Goal: Communication & Community: Answer question/provide support

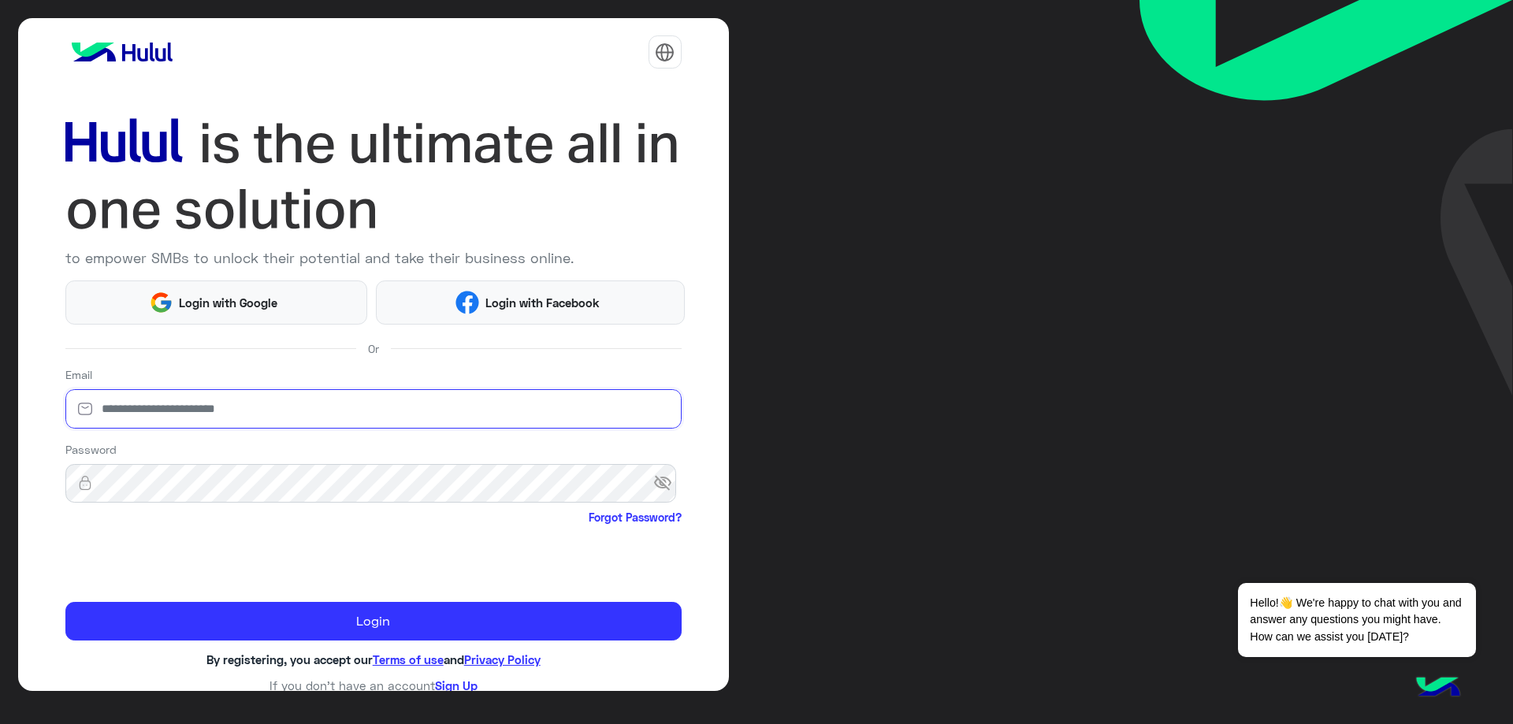
click at [252, 415] on input "email" at bounding box center [373, 408] width 616 height 39
type input "**********"
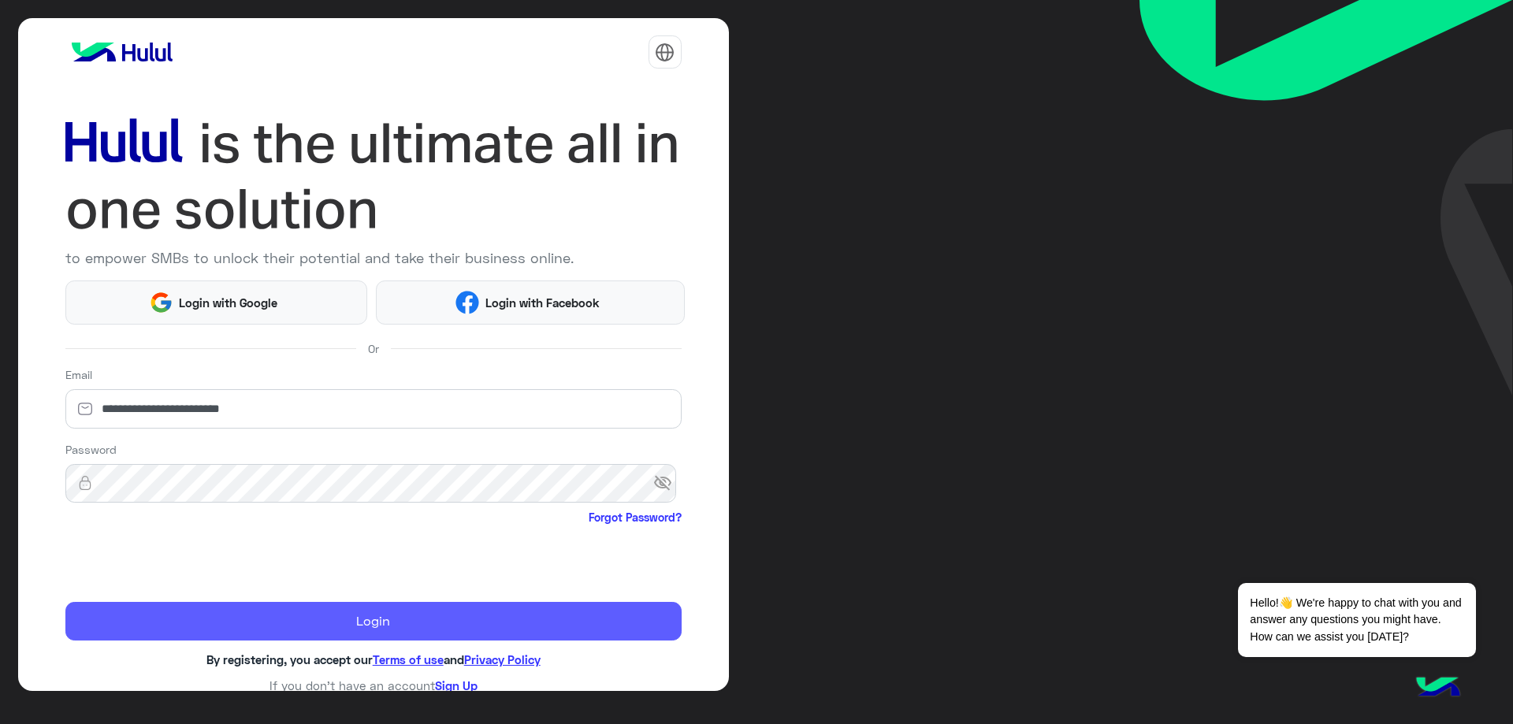
click at [346, 611] on button "Login" at bounding box center [373, 621] width 616 height 39
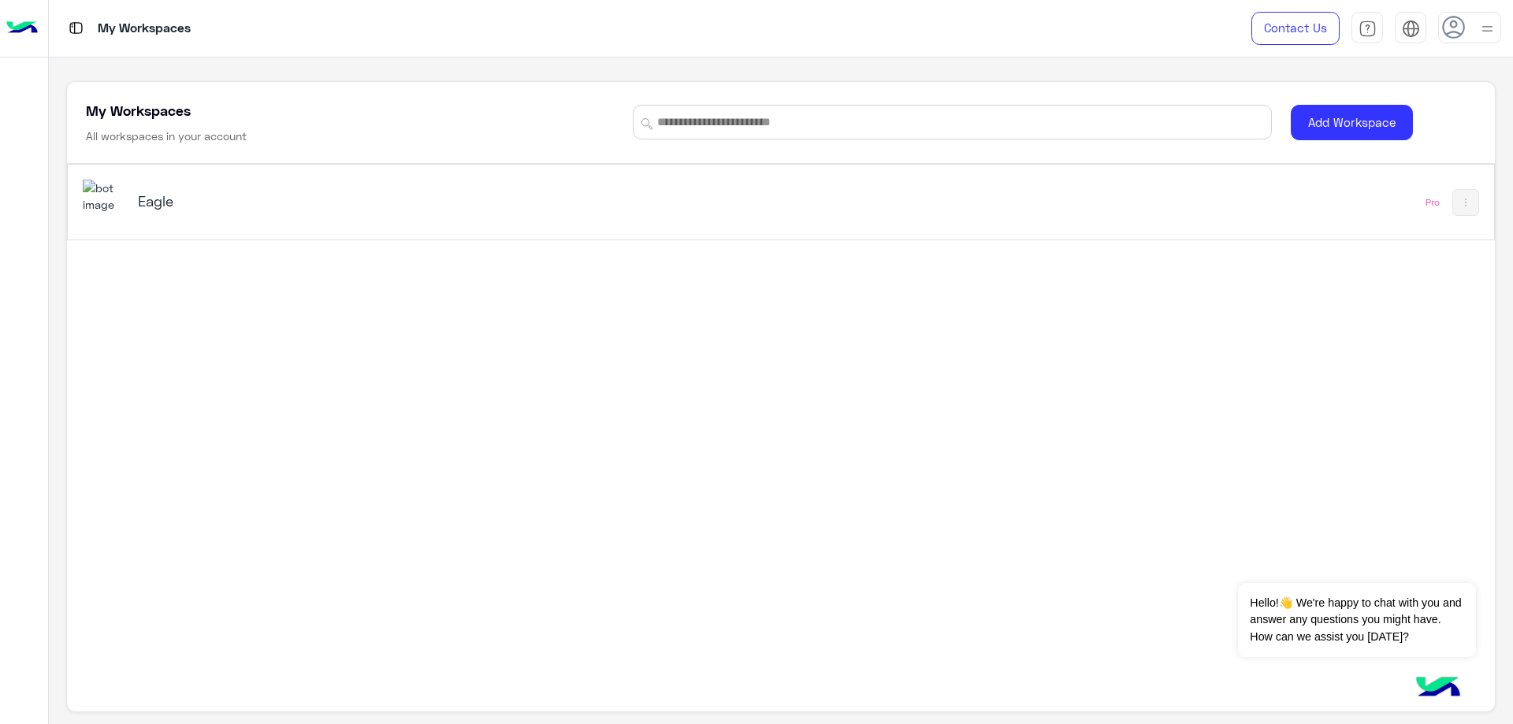
click at [154, 198] on h5 "Eagle" at bounding box center [389, 200] width 503 height 19
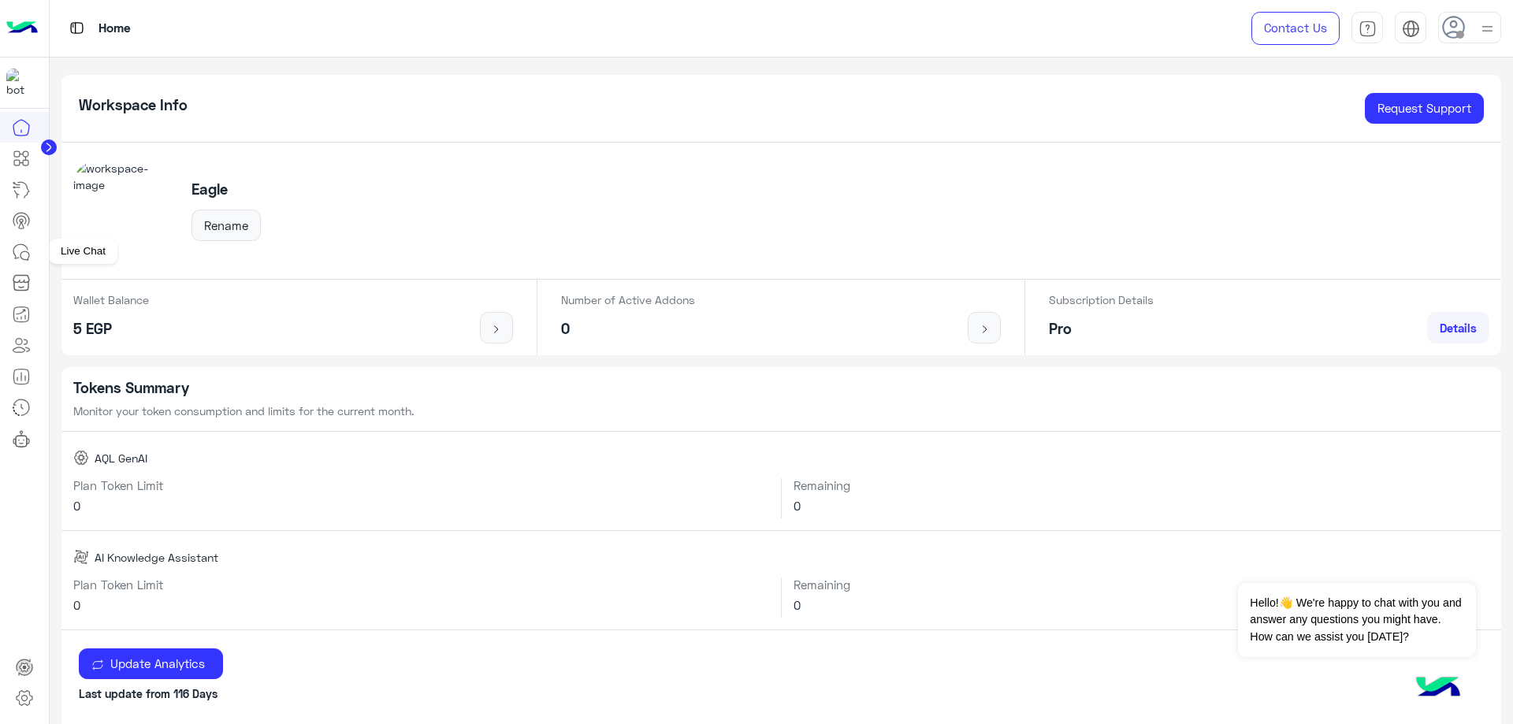
click at [13, 251] on icon at bounding box center [20, 251] width 14 height 14
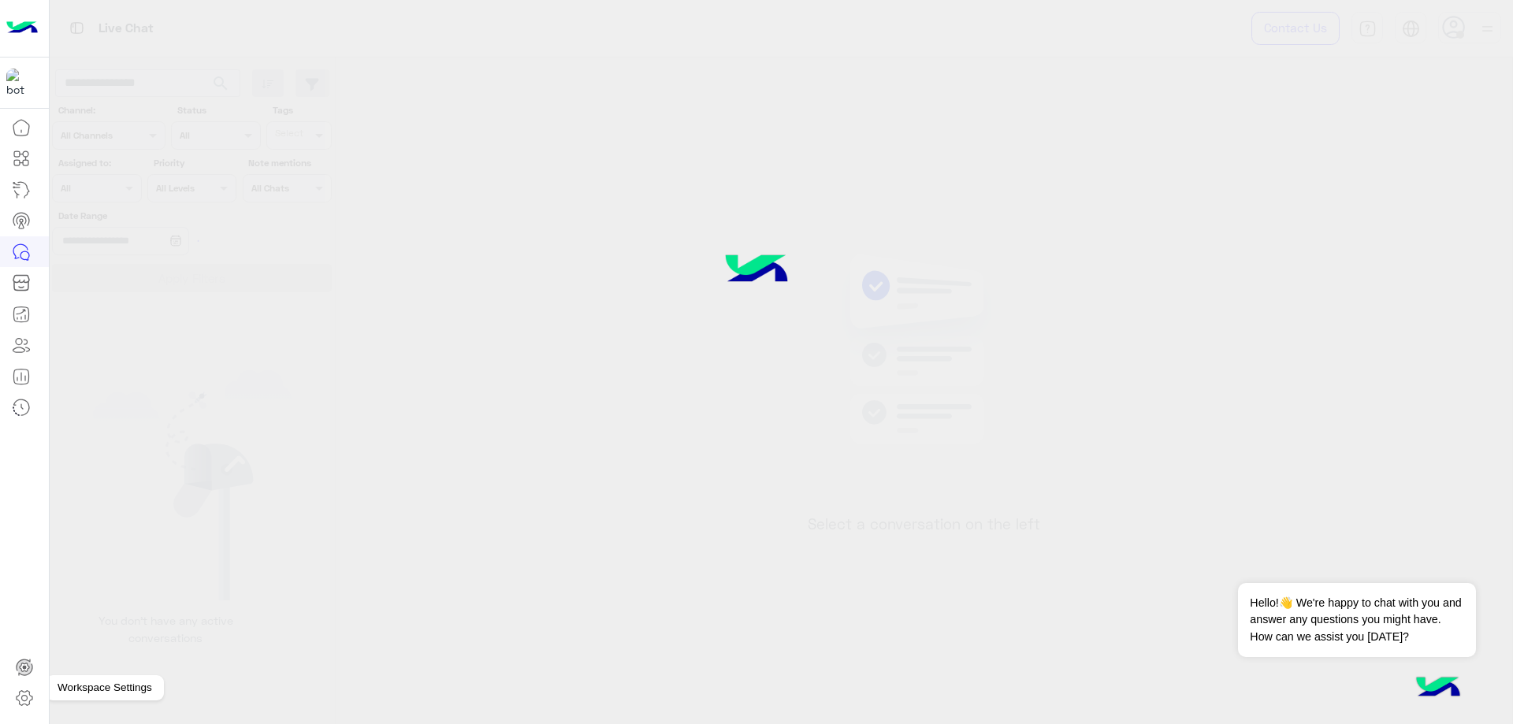
click at [29, 698] on icon at bounding box center [24, 698] width 19 height 19
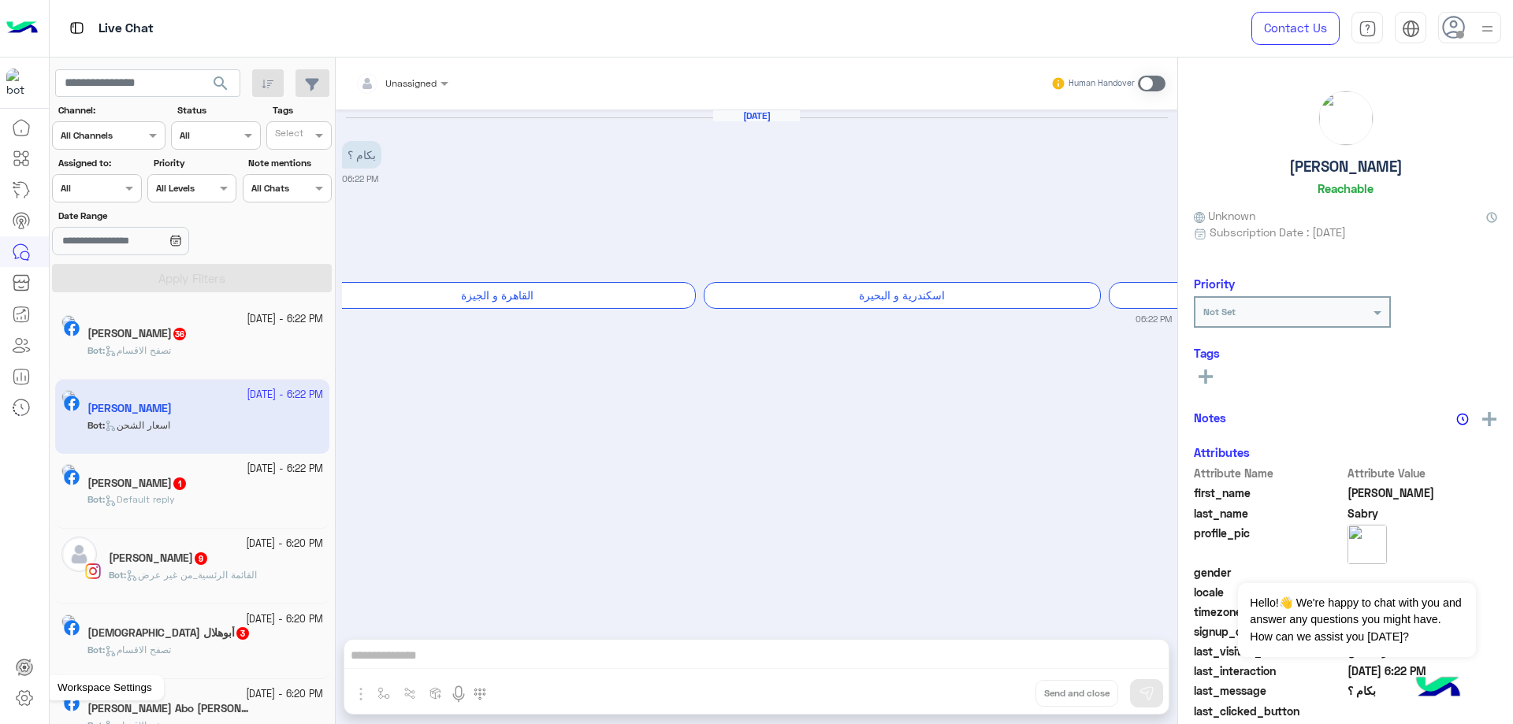
click at [20, 692] on icon at bounding box center [24, 698] width 19 height 19
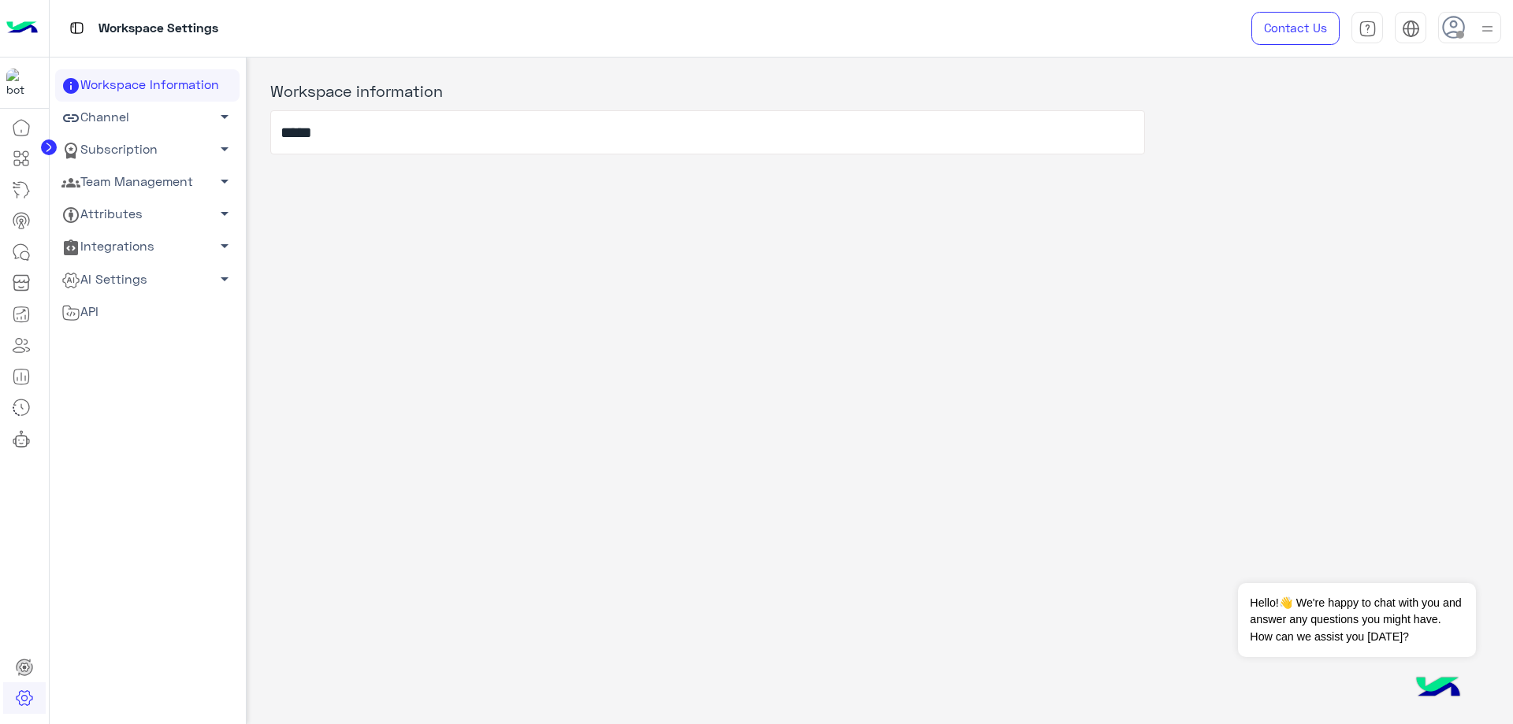
click at [123, 184] on link "Team Management arrow_drop_down" at bounding box center [147, 182] width 184 height 32
click at [117, 209] on link "Team Members" at bounding box center [147, 213] width 184 height 28
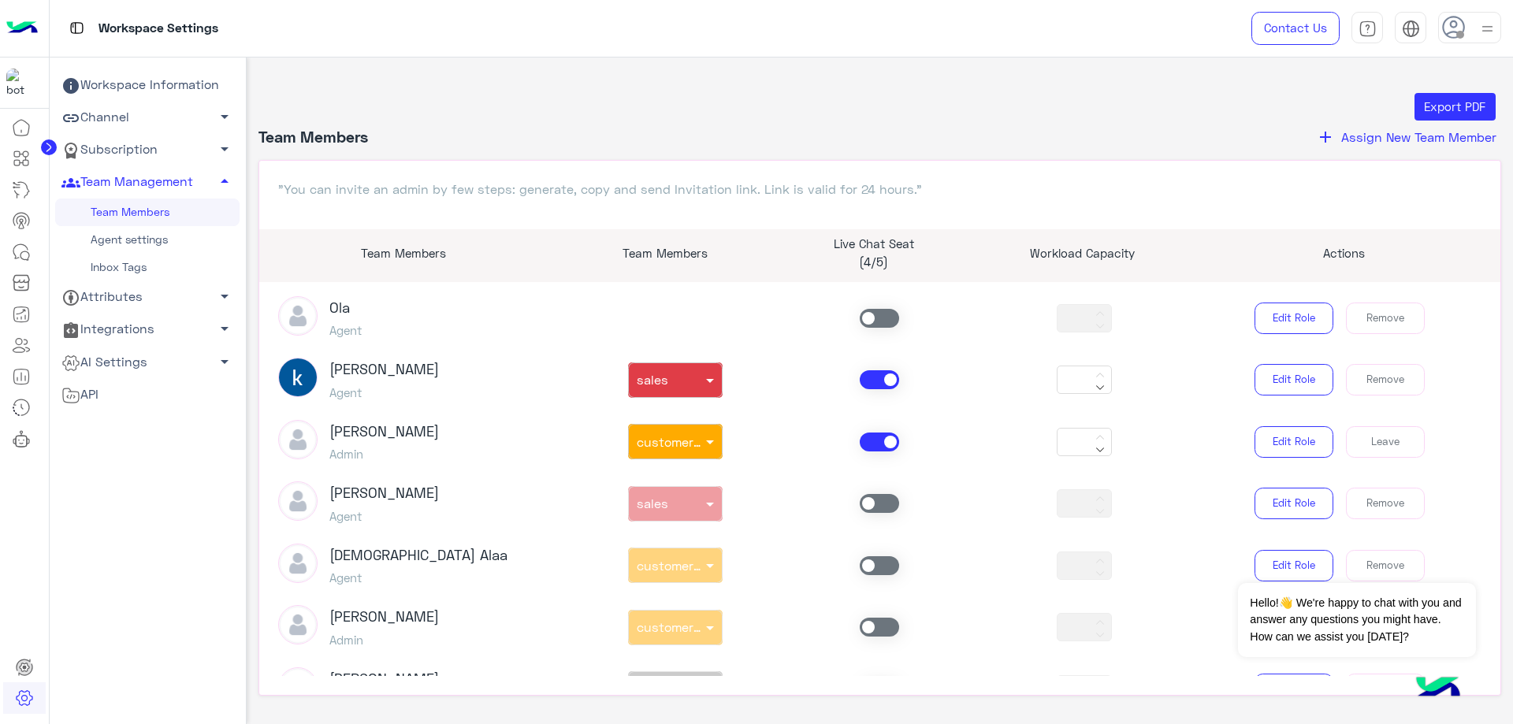
scroll to position [315, 0]
click at [4, 256] on link at bounding box center [21, 252] width 43 height 32
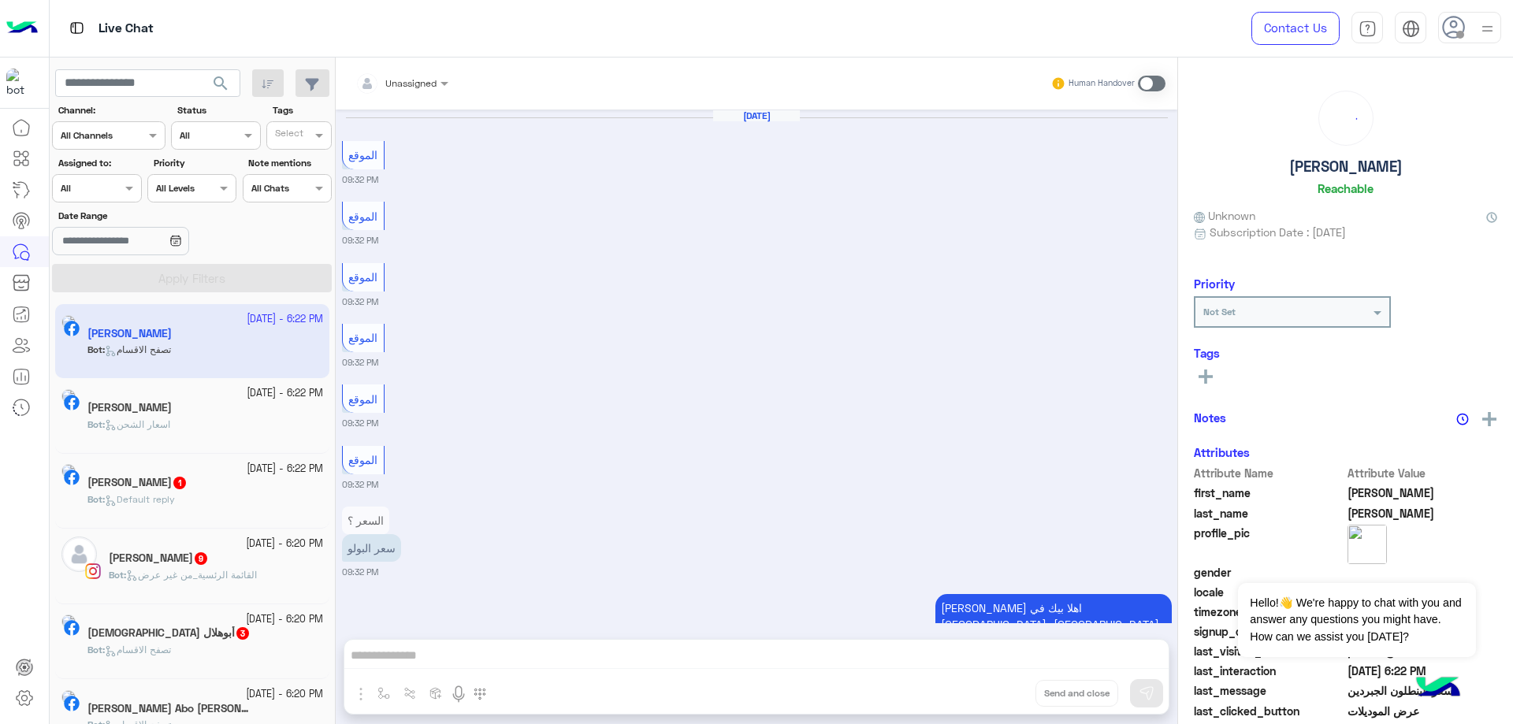
click at [1467, 27] on div at bounding box center [1469, 28] width 63 height 32
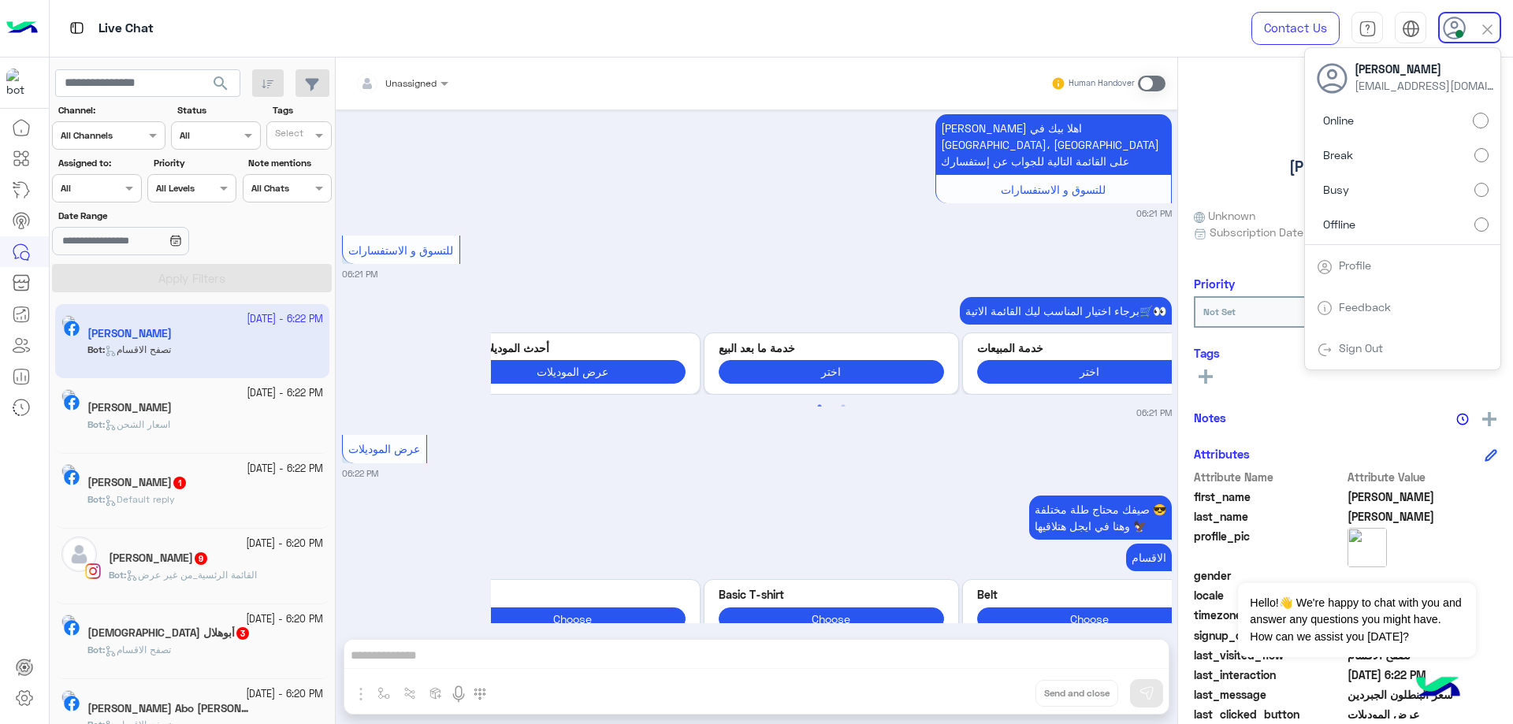
click at [124, 184] on span at bounding box center [131, 188] width 20 height 17
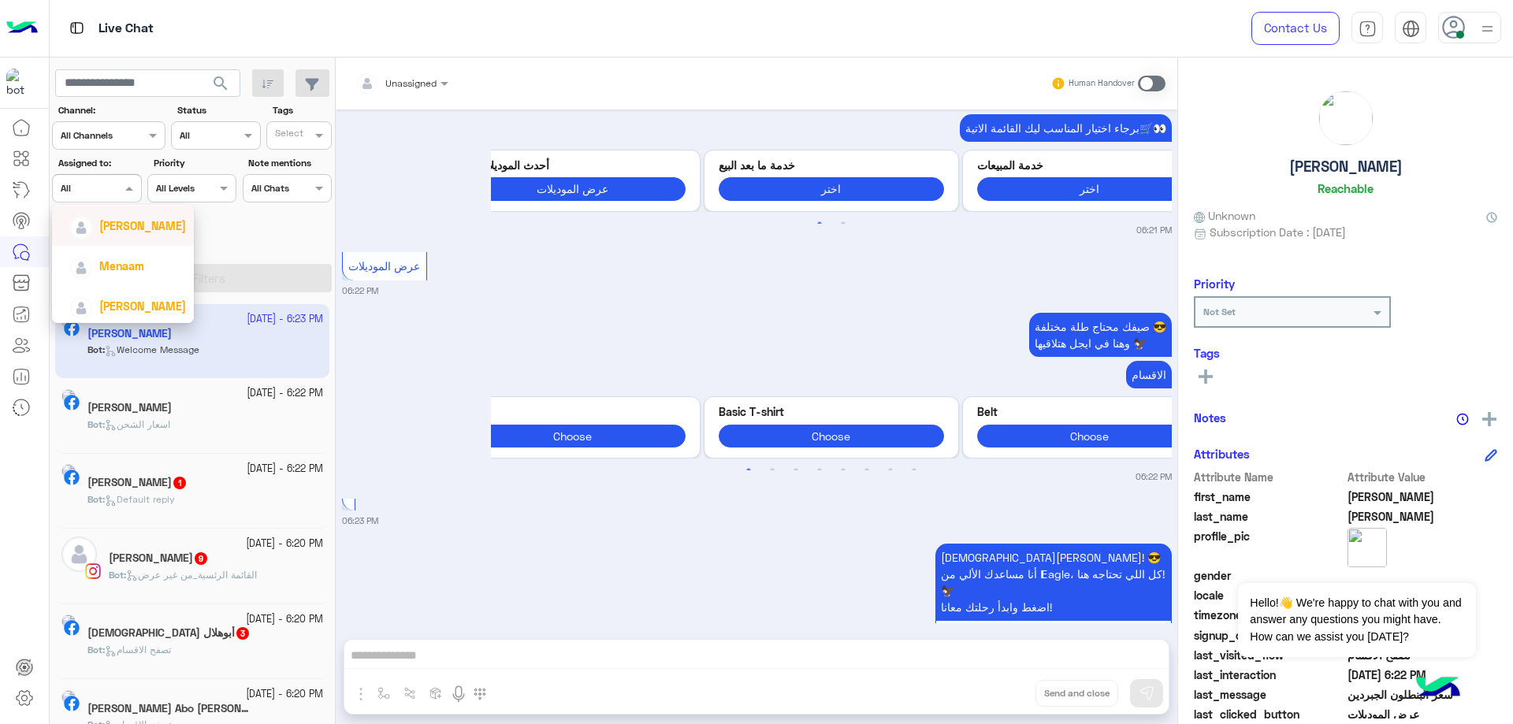
scroll to position [170, 0]
click at [158, 221] on span "[PERSON_NAME]" at bounding box center [142, 222] width 87 height 13
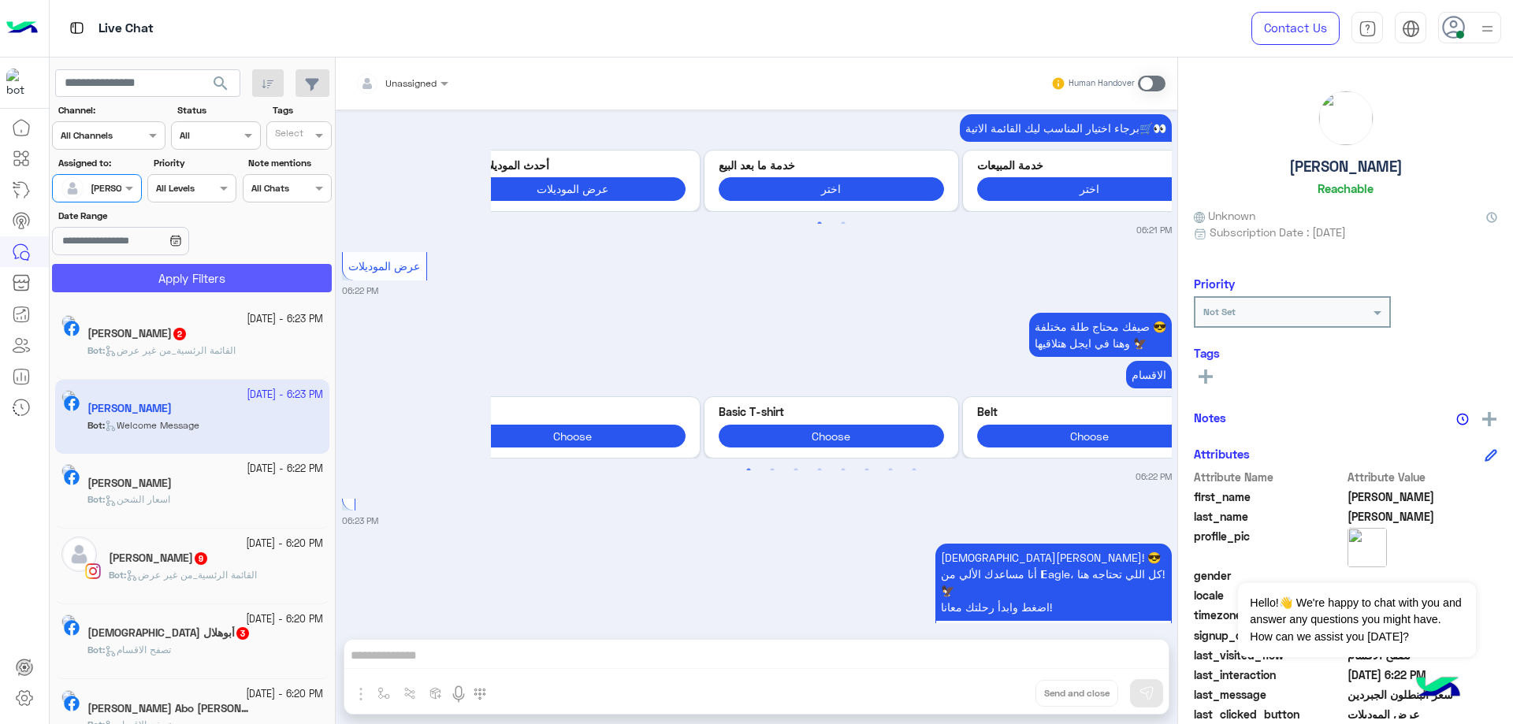
click at [203, 273] on button "Apply Filters" at bounding box center [192, 278] width 280 height 28
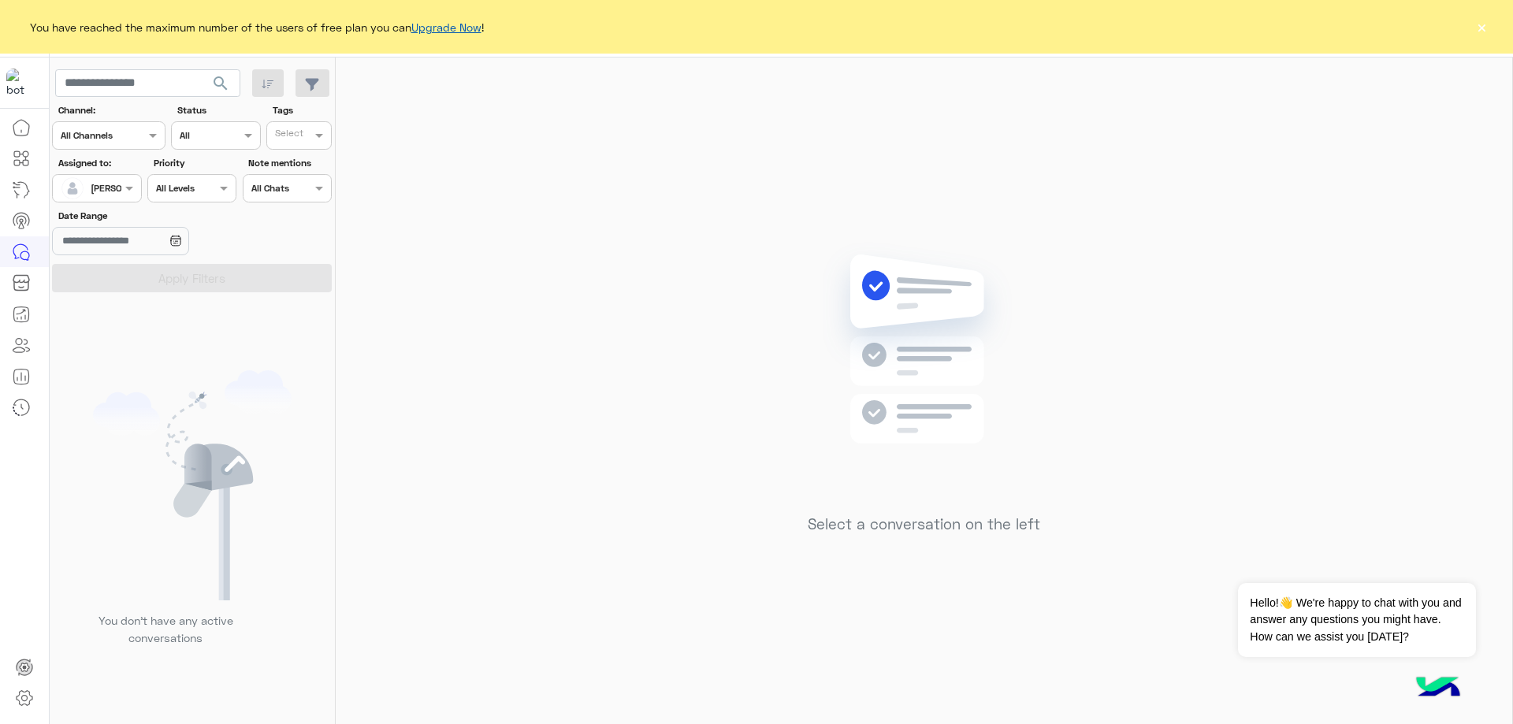
click at [457, 24] on link "Upgrade Now" at bounding box center [446, 26] width 70 height 13
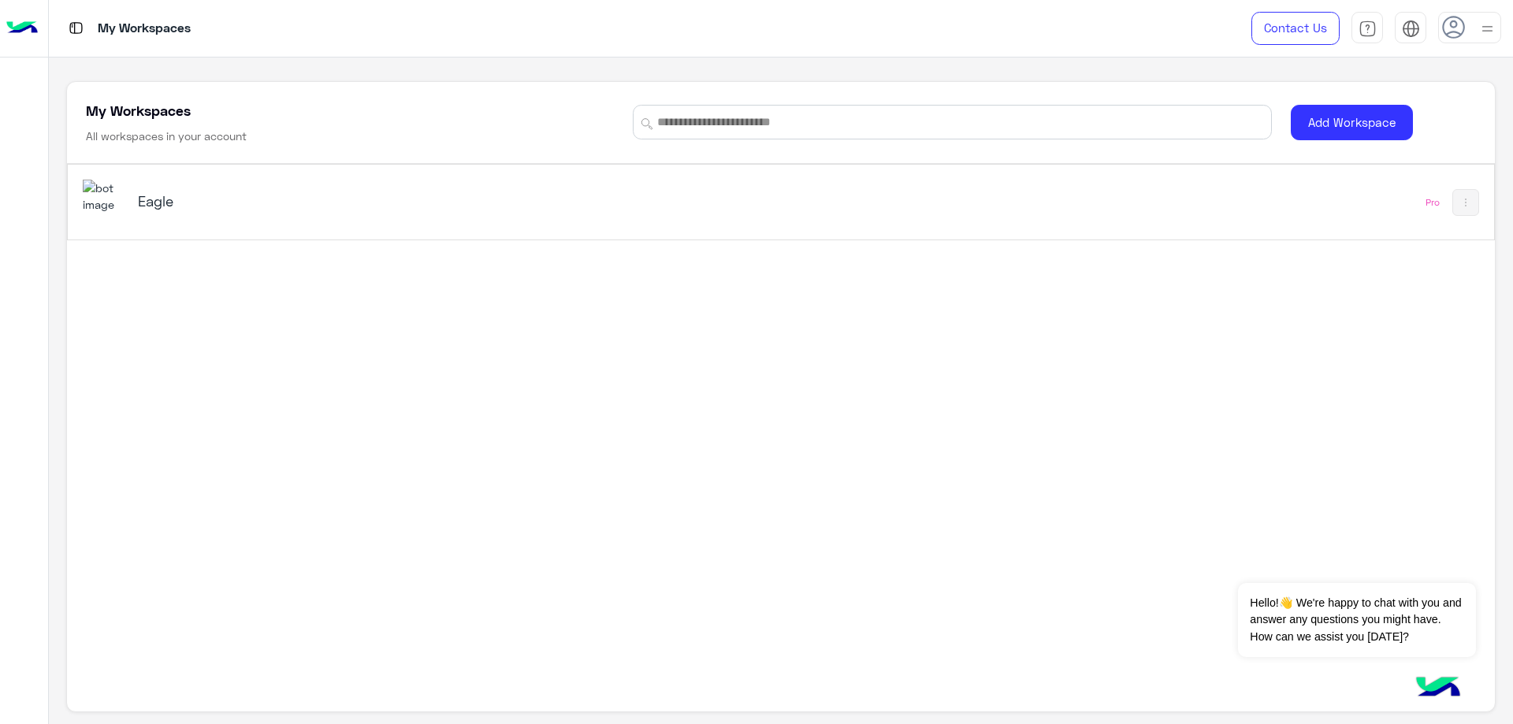
click at [199, 210] on div "Eagle" at bounding box center [389, 202] width 503 height 22
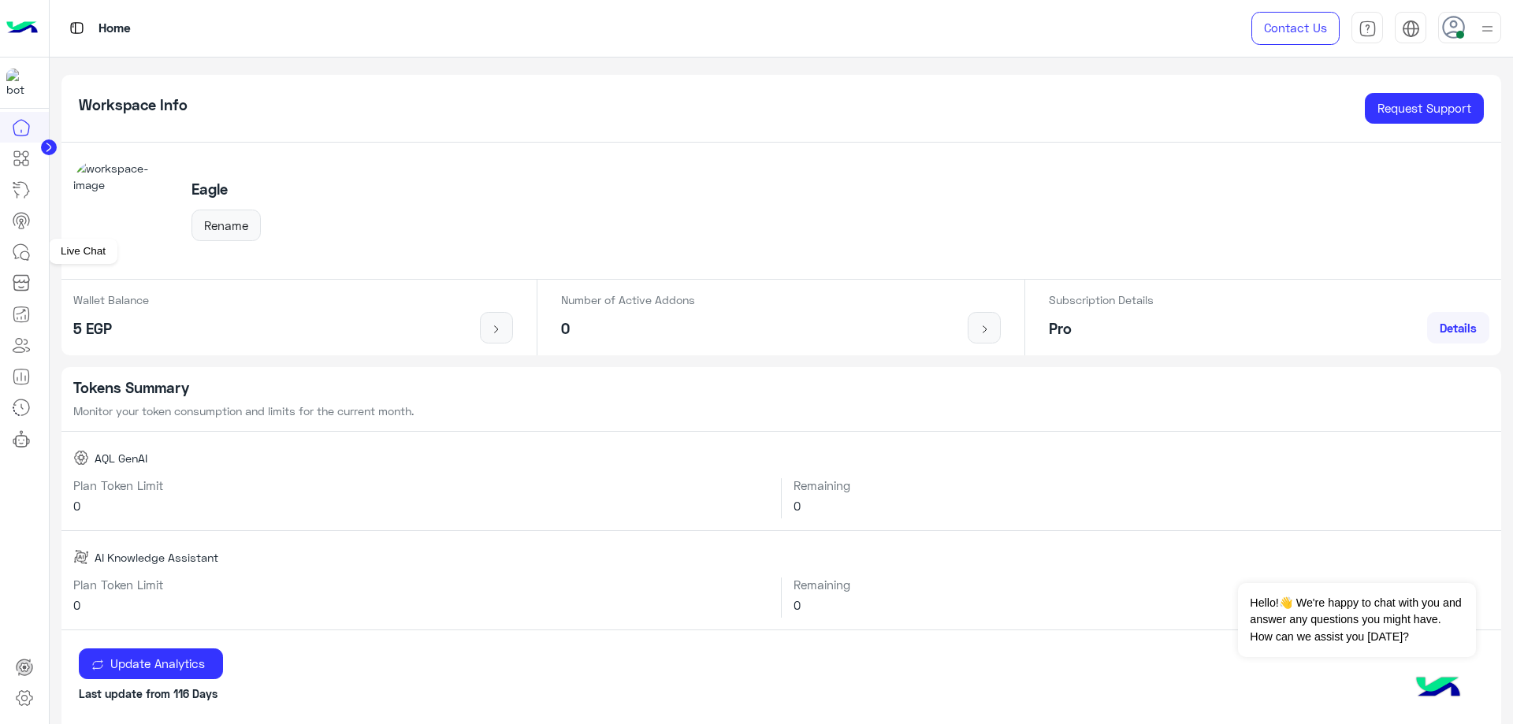
click at [25, 249] on icon at bounding box center [21, 252] width 19 height 19
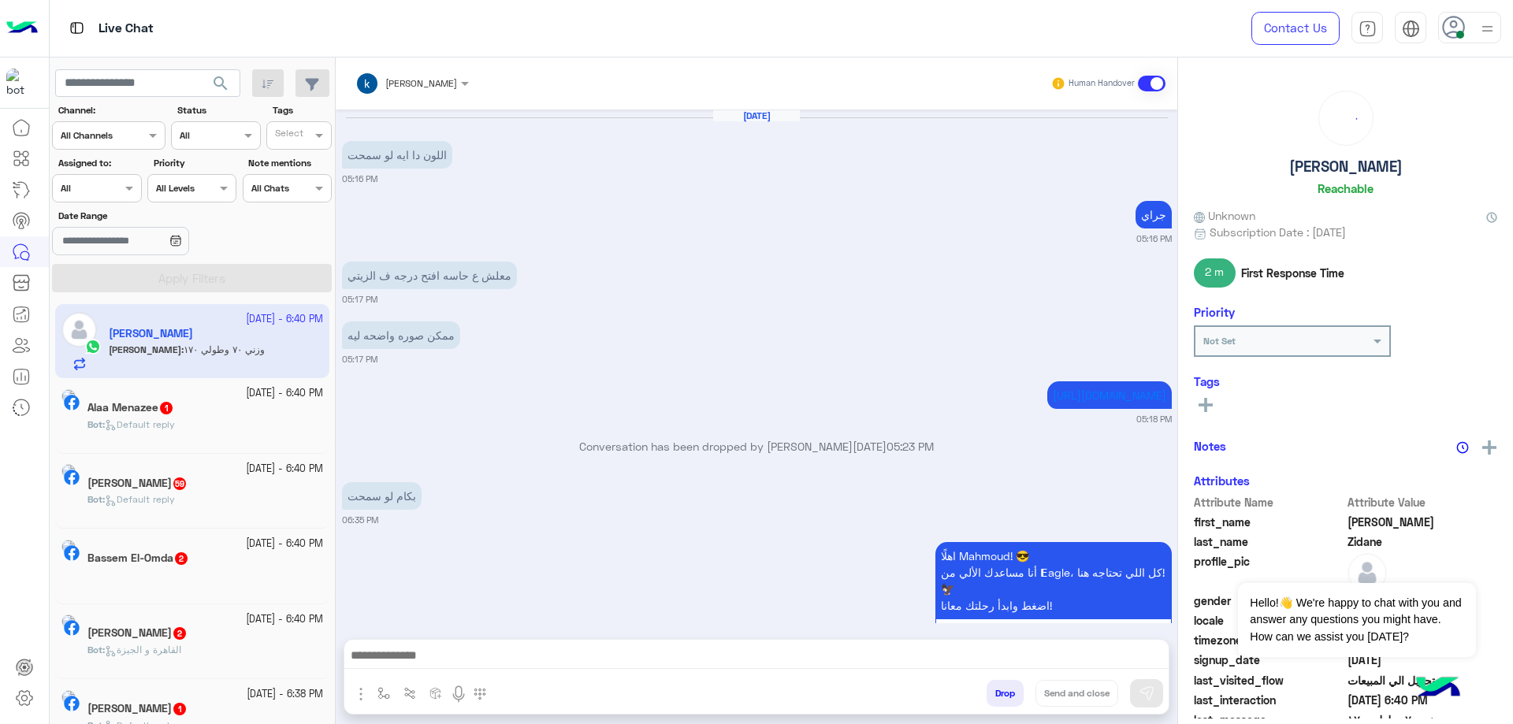
scroll to position [1082, 0]
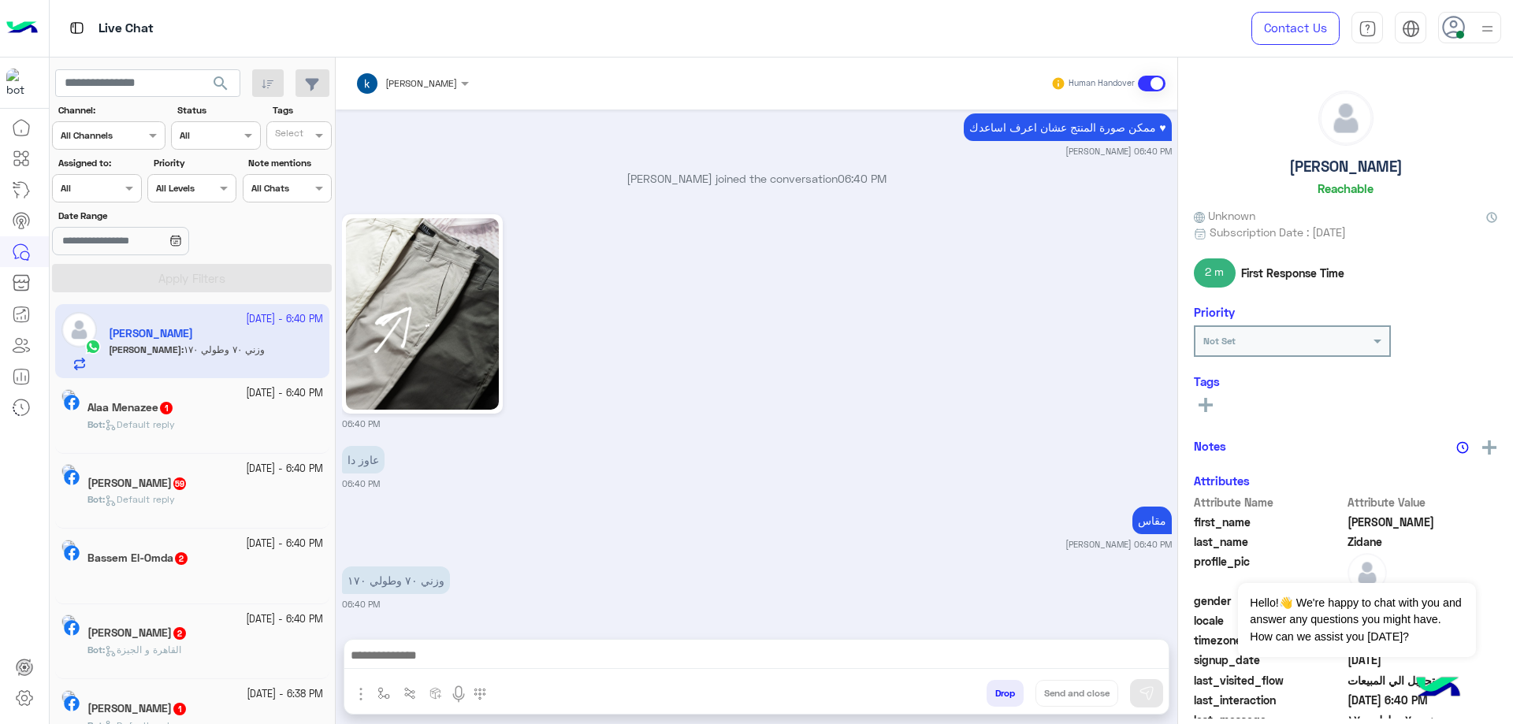
click at [98, 187] on div at bounding box center [96, 186] width 87 height 15
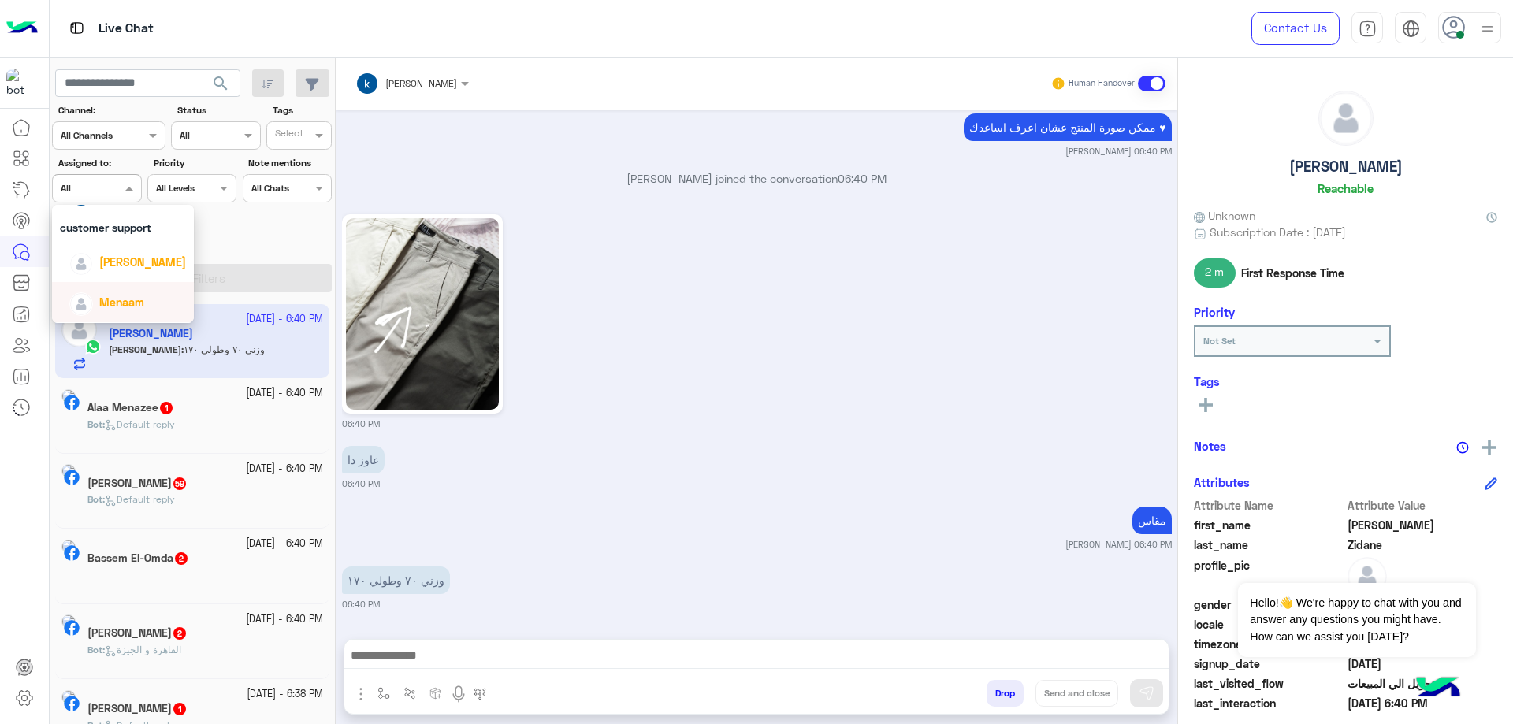
scroll to position [158, 0]
click at [32, 689] on icon at bounding box center [24, 698] width 19 height 19
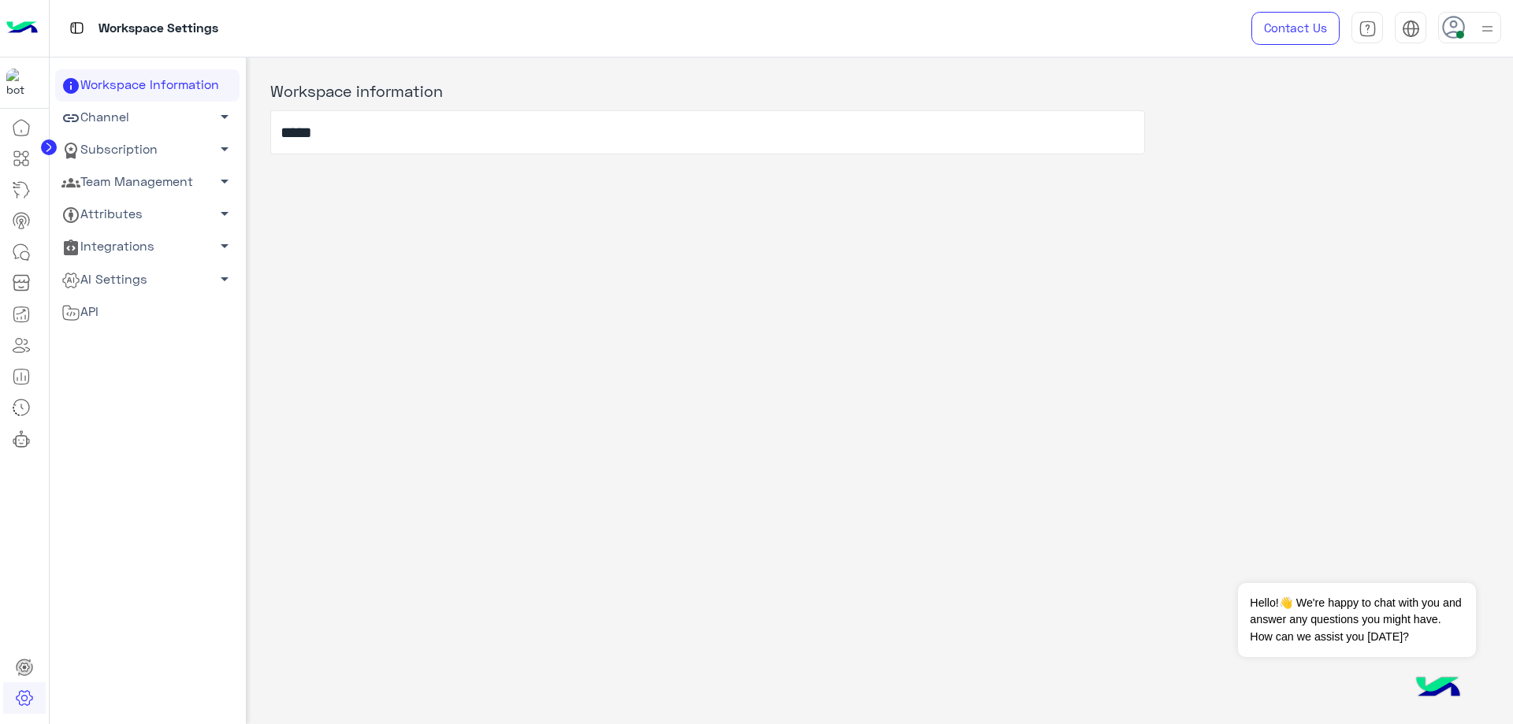
click at [129, 184] on link "Team Management arrow_drop_down" at bounding box center [147, 182] width 184 height 32
click at [126, 206] on link "Team Members" at bounding box center [147, 213] width 184 height 28
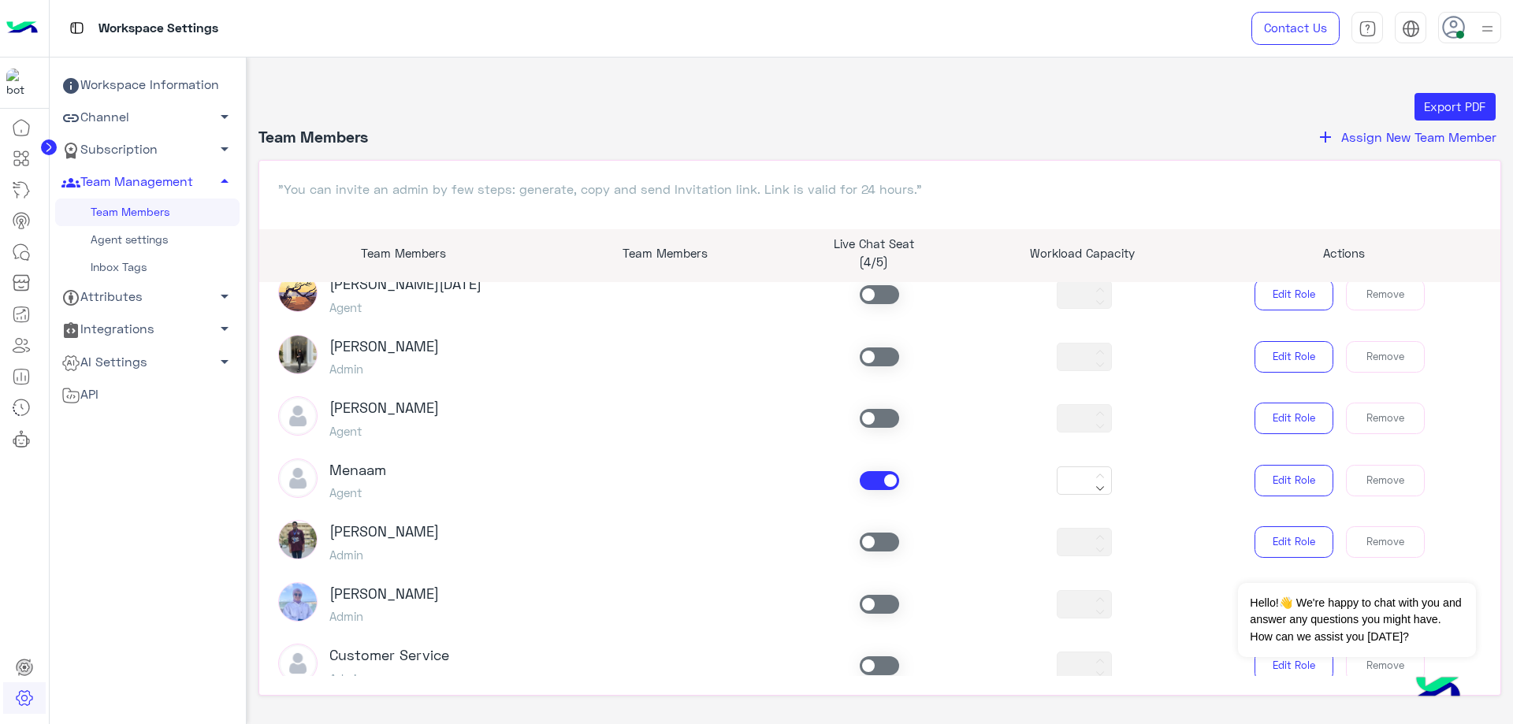
scroll to position [891, 0]
click at [859, 481] on span at bounding box center [878, 483] width 39 height 19
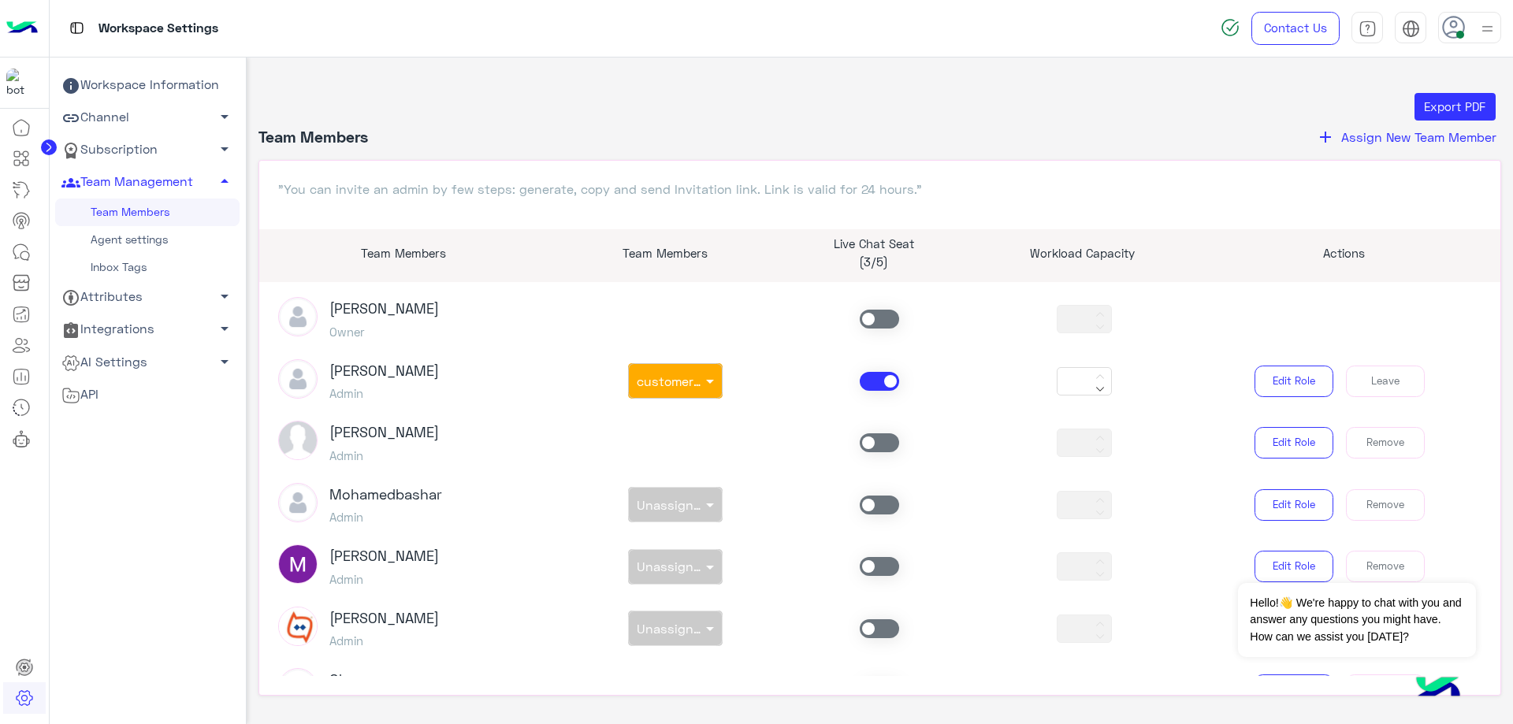
scroll to position [0, 0]
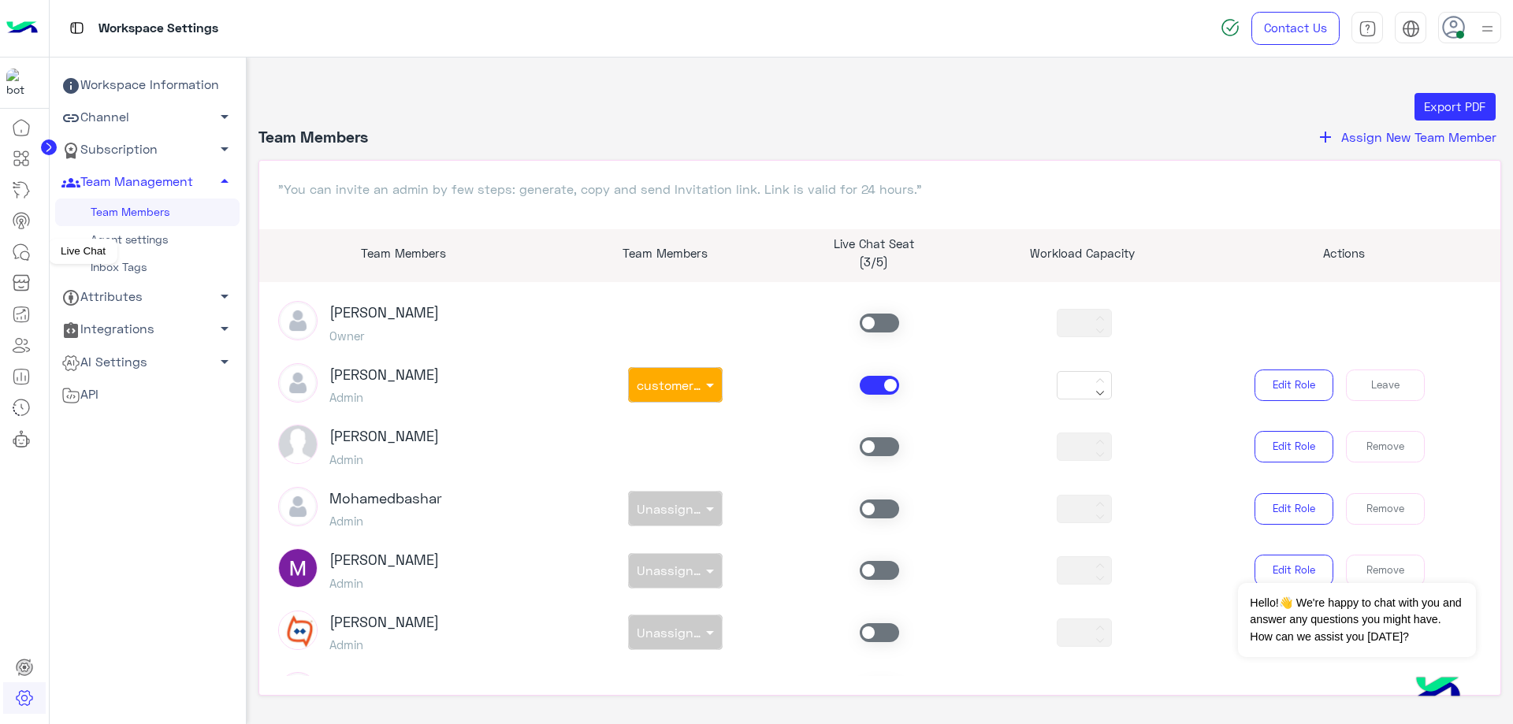
click at [16, 250] on icon at bounding box center [21, 252] width 19 height 19
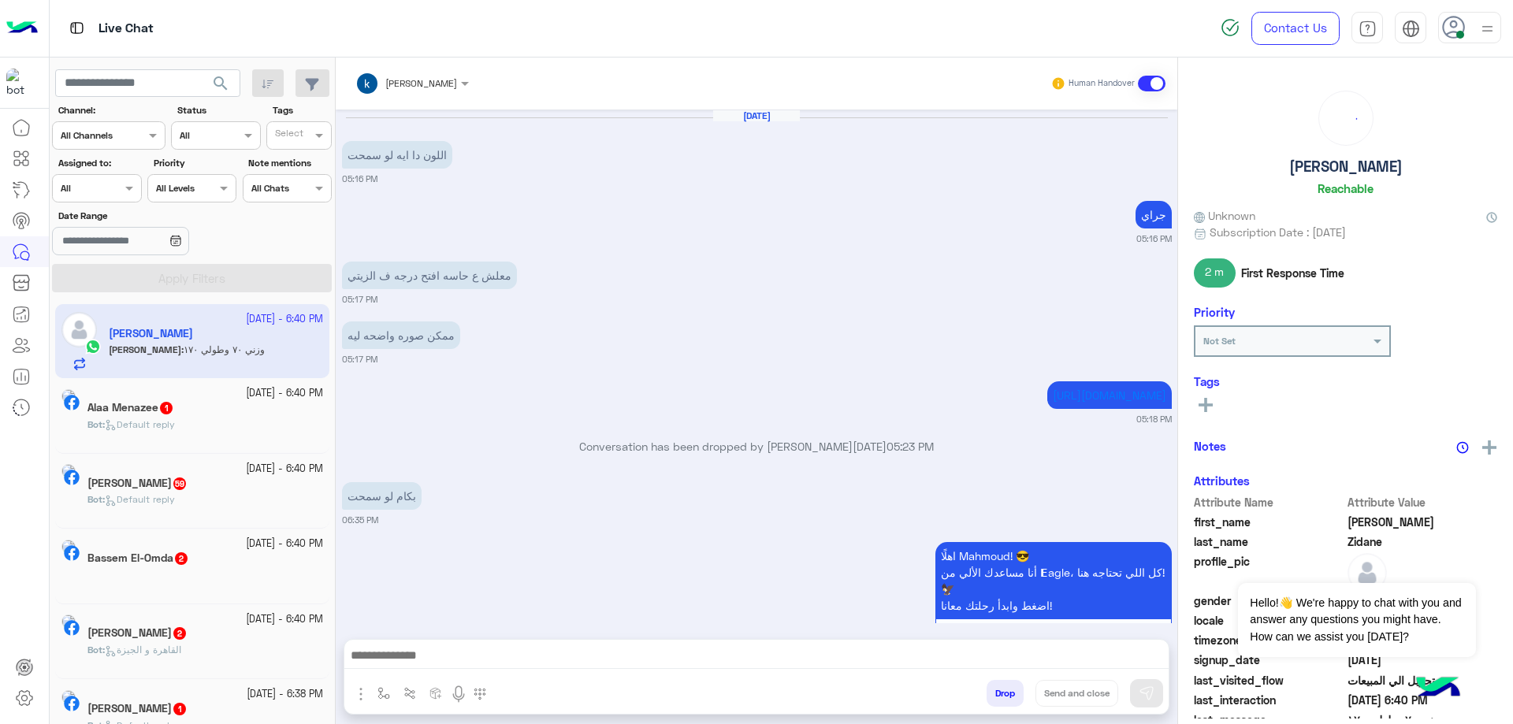
scroll to position [1082, 0]
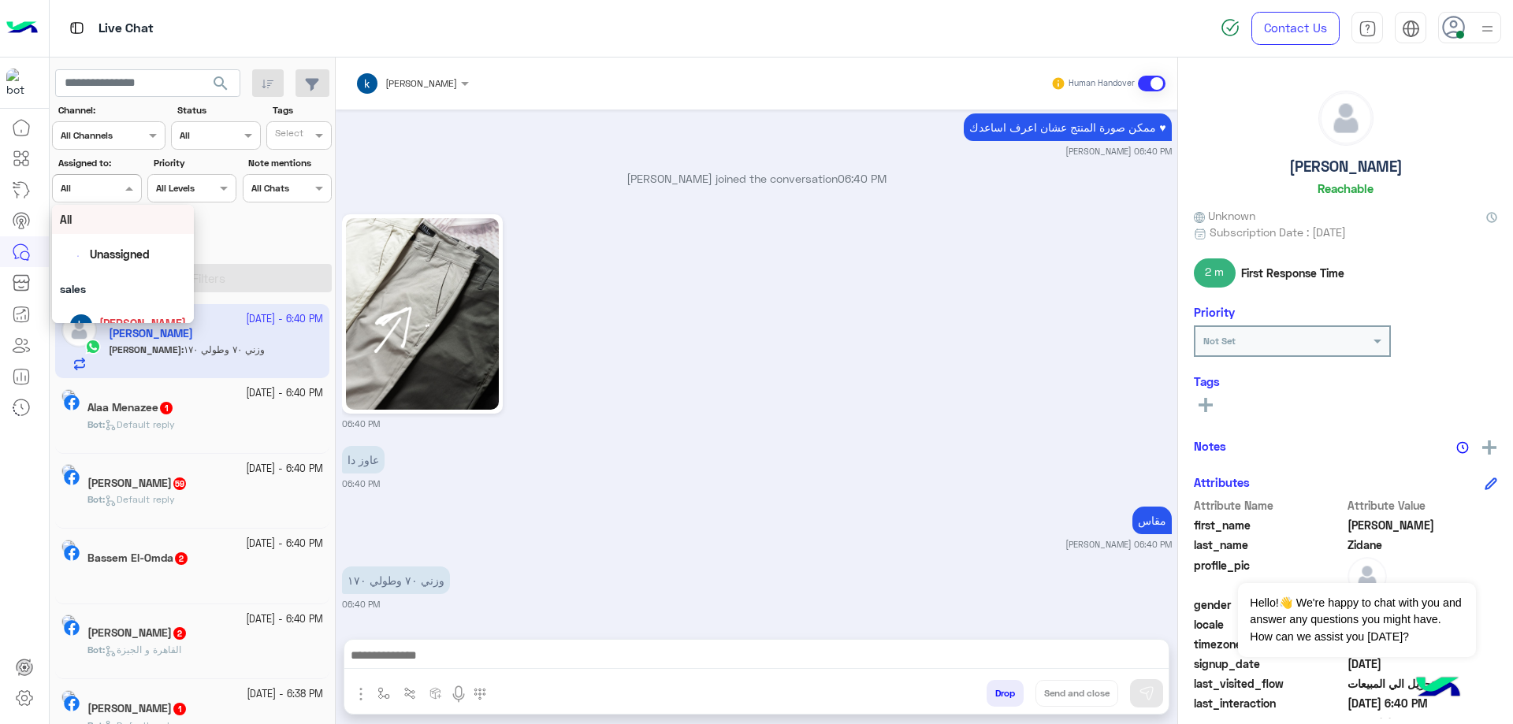
click at [98, 202] on div "Assigned on All" at bounding box center [96, 188] width 89 height 28
click at [143, 261] on span "[PERSON_NAME]" at bounding box center [142, 262] width 87 height 13
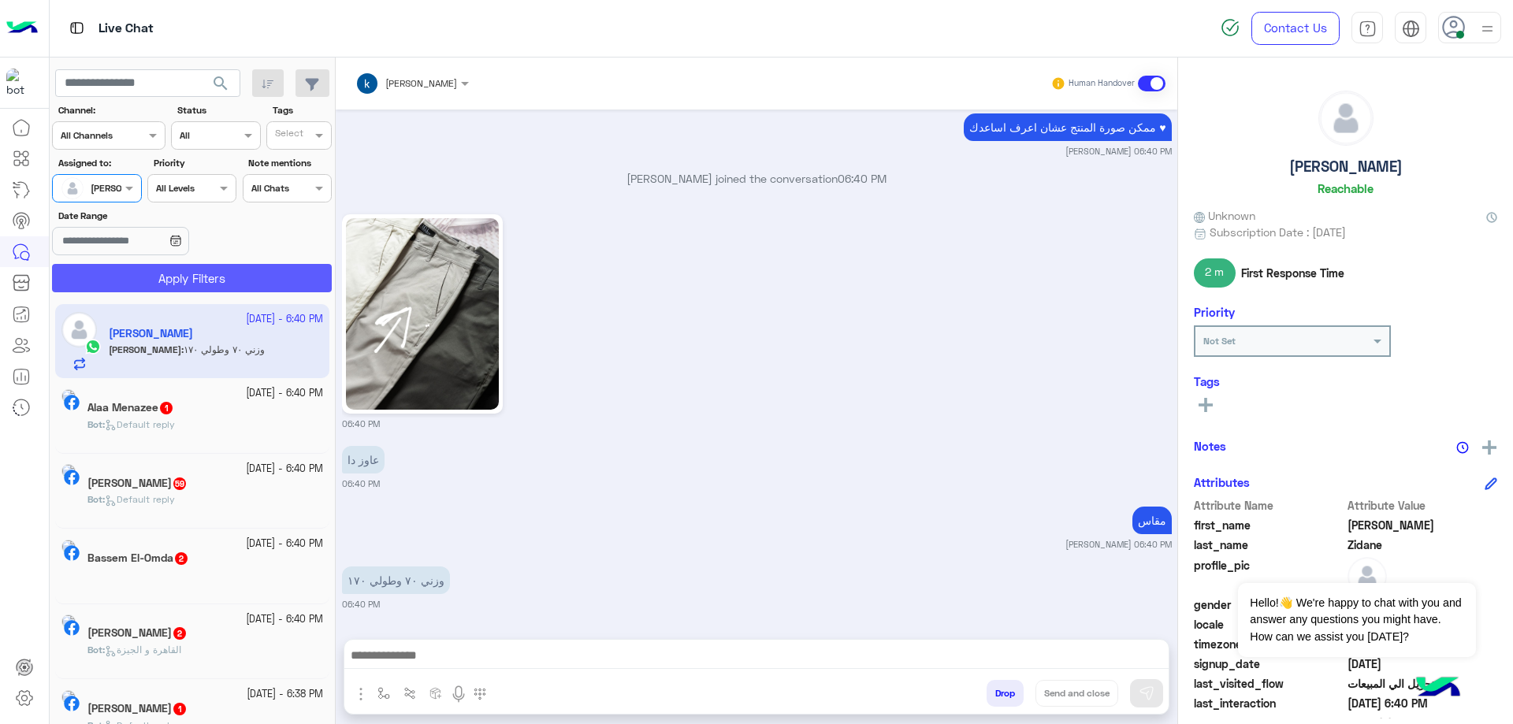
click at [176, 273] on button "Apply Filters" at bounding box center [192, 278] width 280 height 28
